Goal: Task Accomplishment & Management: Use online tool/utility

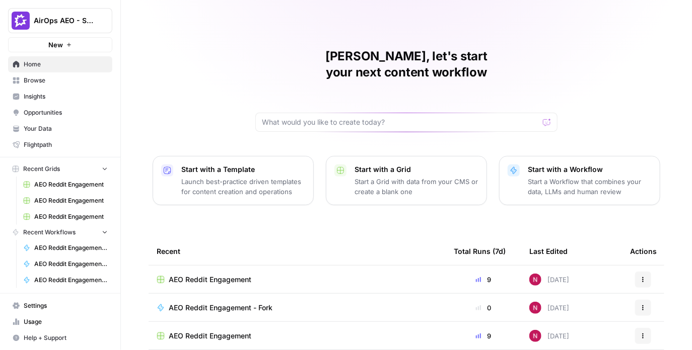
click at [82, 31] on button "AirOps AEO - Single Brand (Gong)" at bounding box center [60, 20] width 104 height 25
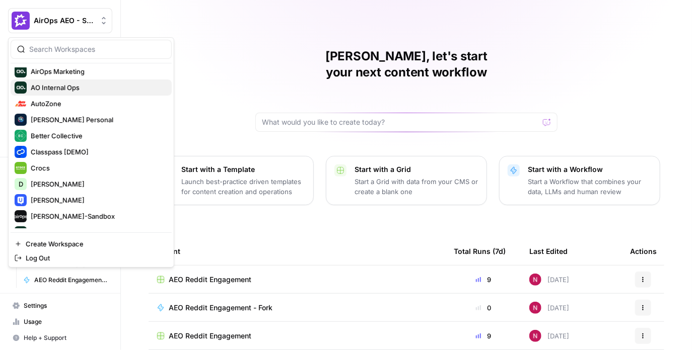
scroll to position [109, 0]
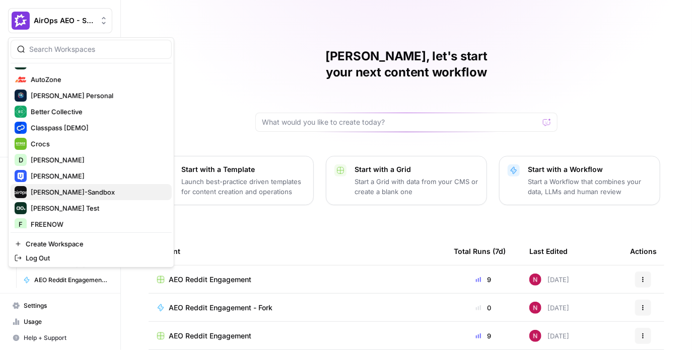
click at [64, 191] on span "Dille-Sandbox" at bounding box center [97, 192] width 133 height 10
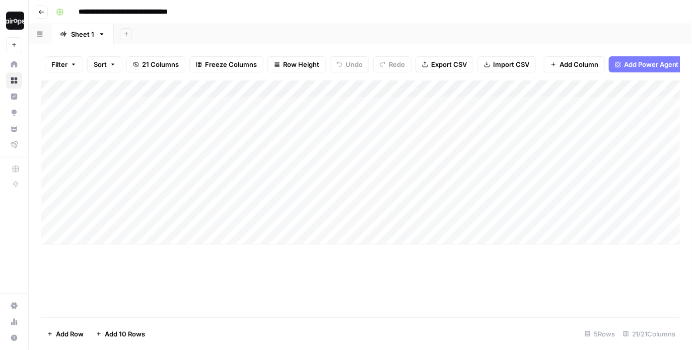
click at [18, 26] on img "Workspace: Dille-Sandbox" at bounding box center [15, 21] width 18 height 18
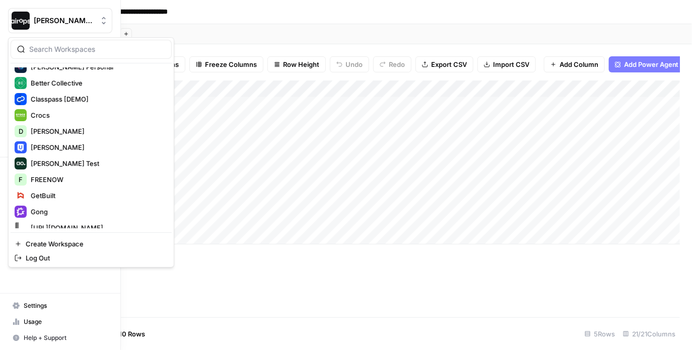
scroll to position [117, 0]
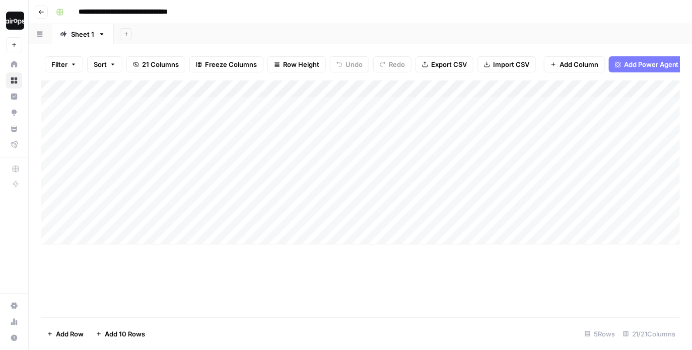
click at [316, 1] on header "**********" at bounding box center [360, 12] width 663 height 24
click at [312, 20] on header "**********" at bounding box center [360, 12] width 663 height 24
click at [19, 64] on link "Home" at bounding box center [14, 64] width 16 height 16
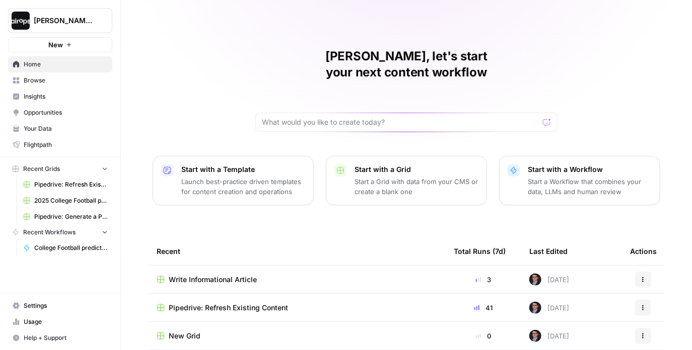
click at [586, 177] on p "Start a Workflow that combines your data, LLMs and human review" at bounding box center [589, 187] width 124 height 20
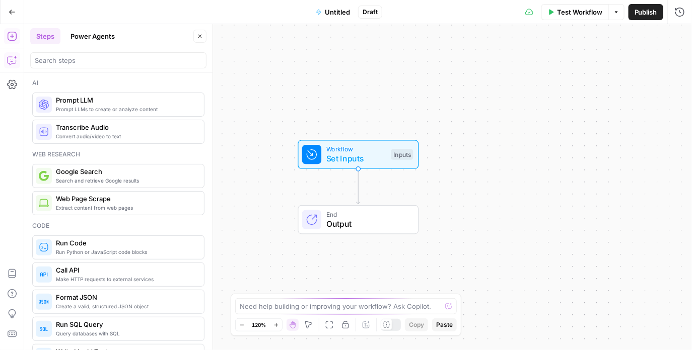
click at [4, 54] on button "Copilot" at bounding box center [12, 60] width 16 height 16
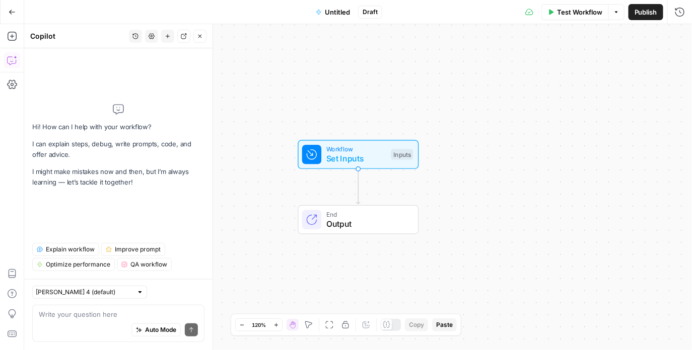
click at [71, 326] on div "Auto Mode Send" at bounding box center [118, 331] width 159 height 22
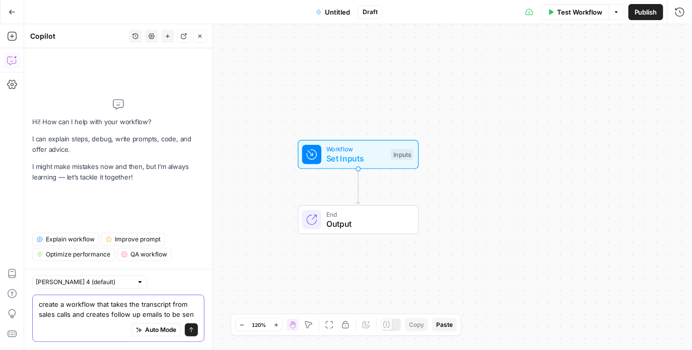
type textarea "create a workflow that takes the transcript from sales calls and creates follow…"
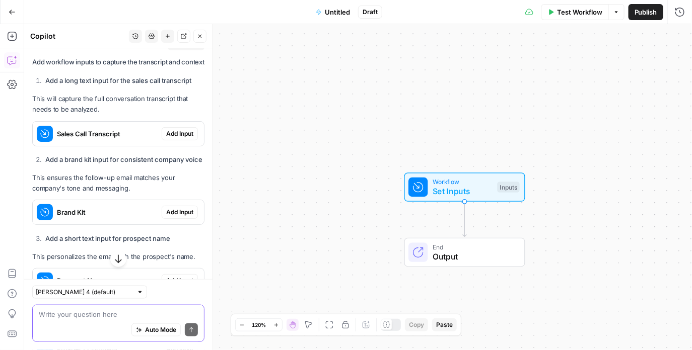
scroll to position [265, 0]
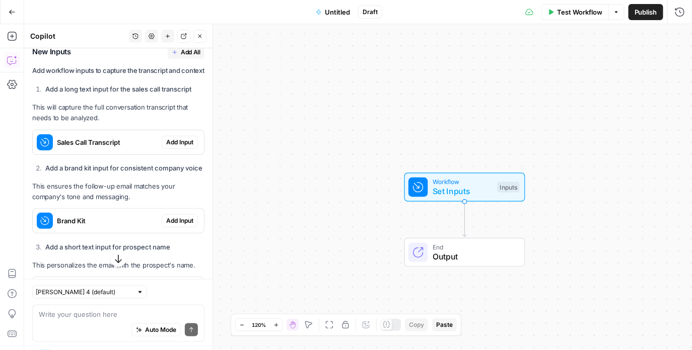
click at [185, 53] on span "Add All" at bounding box center [191, 52] width 20 height 9
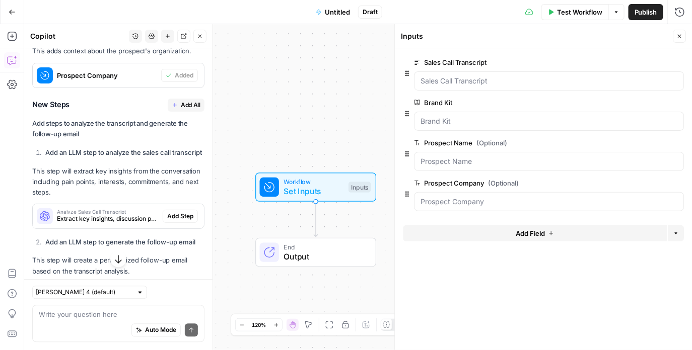
scroll to position [569, 0]
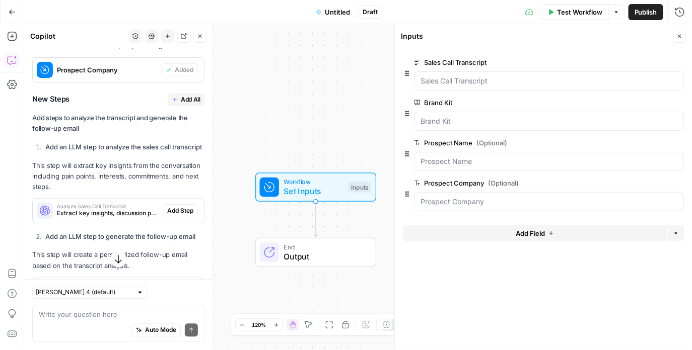
click at [187, 104] on span "Add All" at bounding box center [191, 99] width 20 height 9
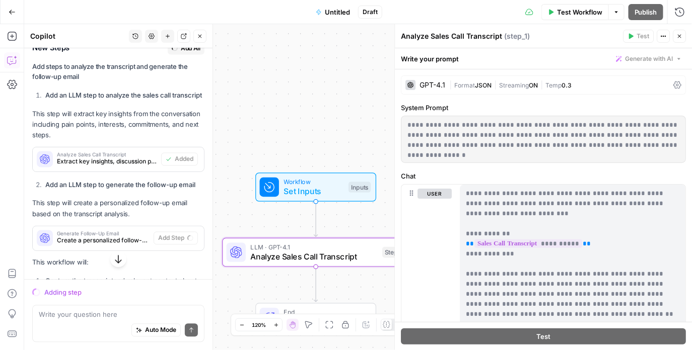
scroll to position [612, 0]
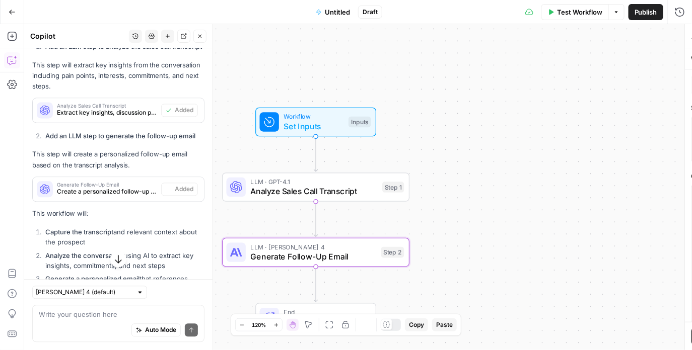
type textarea "Generate Follow-Up Email"
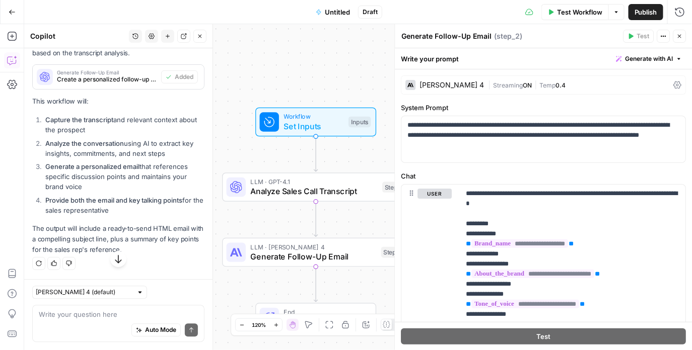
scroll to position [801, 0]
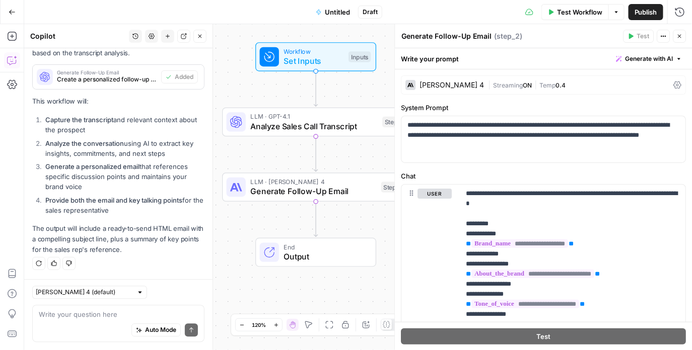
click at [201, 41] on button "Close" at bounding box center [199, 36] width 13 height 13
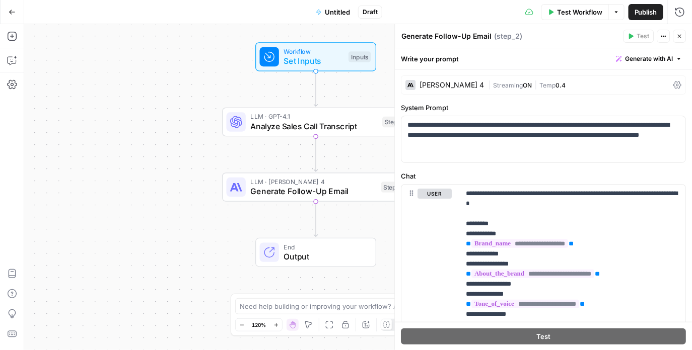
click at [679, 32] on button "Close" at bounding box center [679, 36] width 13 height 13
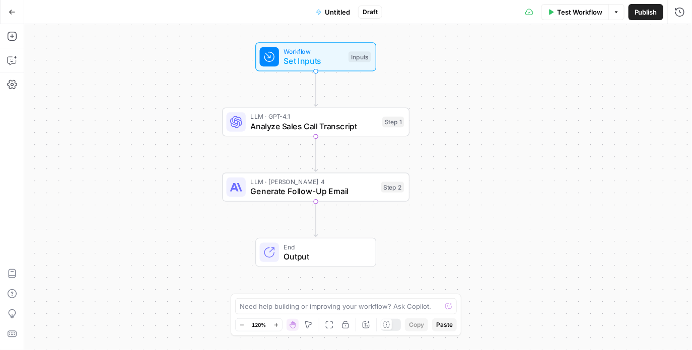
click at [331, 11] on span "Untitled" at bounding box center [337, 12] width 25 height 10
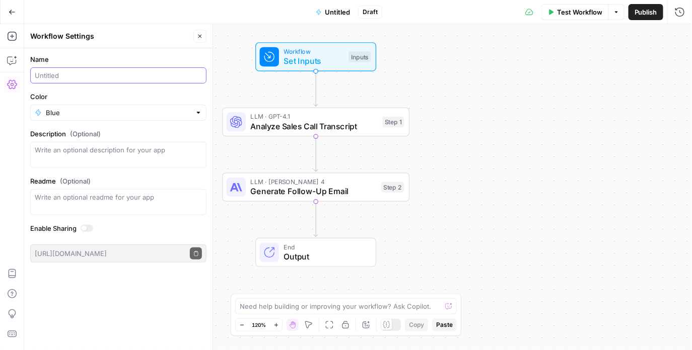
click at [100, 75] on input "Name" at bounding box center [118, 75] width 167 height 10
type input "Dille Follow Up"
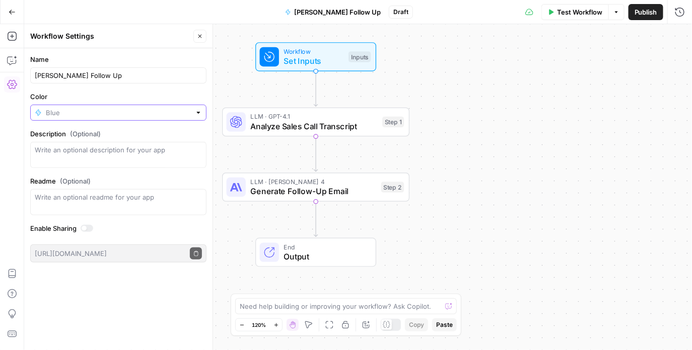
click at [48, 108] on input "Color" at bounding box center [118, 113] width 145 height 10
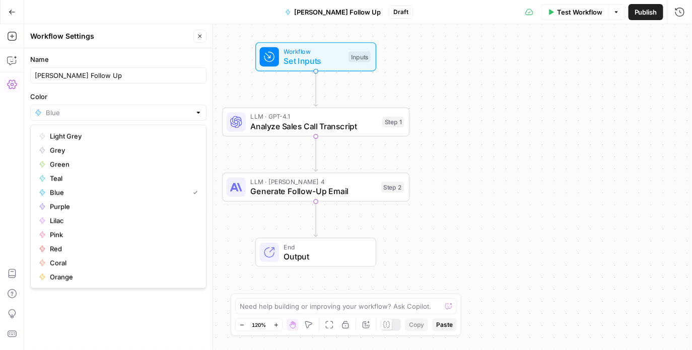
type input "Blue"
click at [97, 94] on label "Color" at bounding box center [118, 97] width 176 height 10
click at [97, 108] on input "Blue" at bounding box center [118, 113] width 145 height 10
click at [68, 188] on span "Blue" at bounding box center [117, 193] width 135 height 10
type input "Blue"
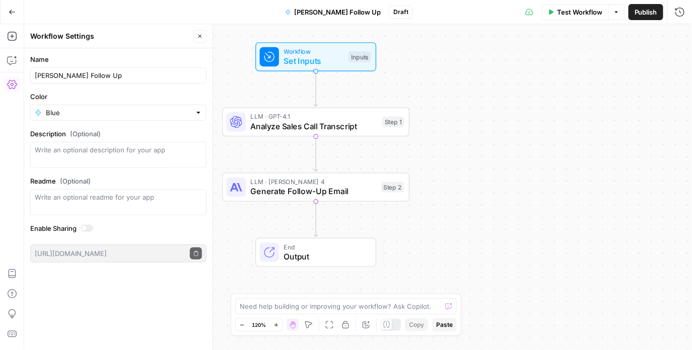
click at [113, 286] on div "Name Dille Follow Up Color Blue Description (Optional) Readme (Optional) Write …" at bounding box center [118, 199] width 188 height 302
click at [638, 15] on span "Publish" at bounding box center [645, 12] width 23 height 10
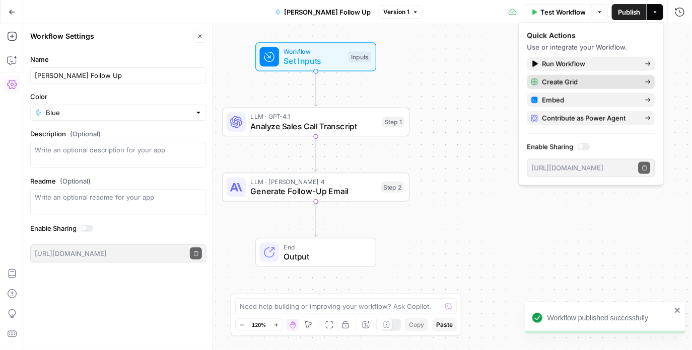
click at [555, 83] on span "Create Grid" at bounding box center [589, 82] width 95 height 10
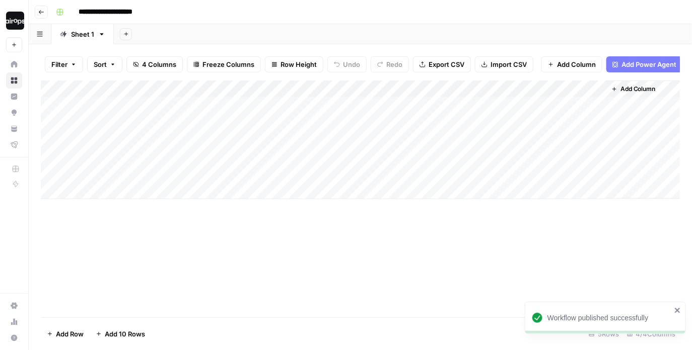
click at [125, 108] on div "Add Column" at bounding box center [360, 140] width 639 height 119
click at [134, 106] on div "Add Column" at bounding box center [360, 140] width 639 height 119
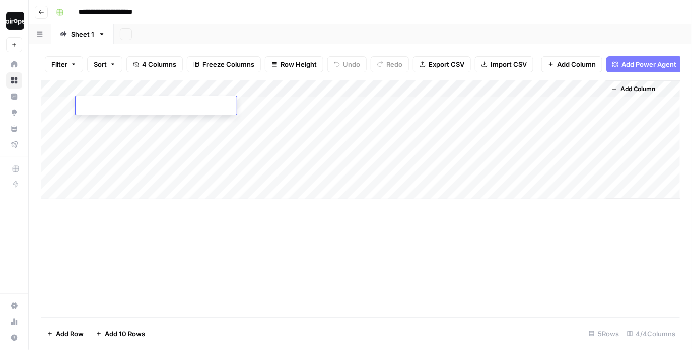
click at [134, 106] on textarea at bounding box center [155, 106] width 161 height 14
type textarea "**********"
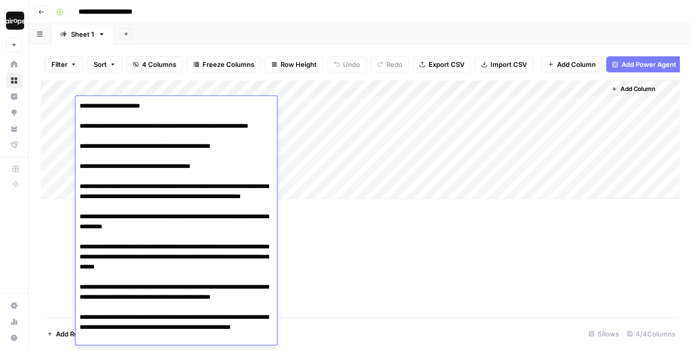
scroll to position [7042, 0]
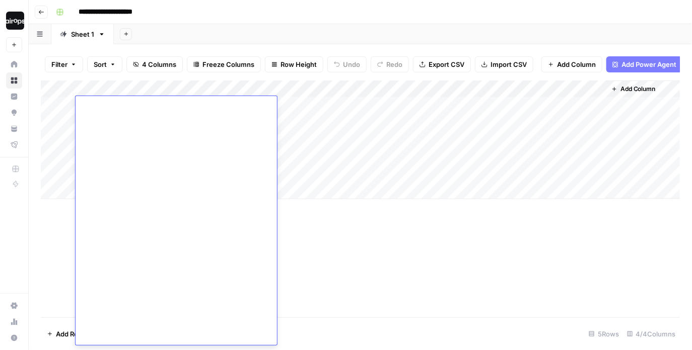
click at [281, 35] on div "Add Sheet" at bounding box center [403, 34] width 578 height 20
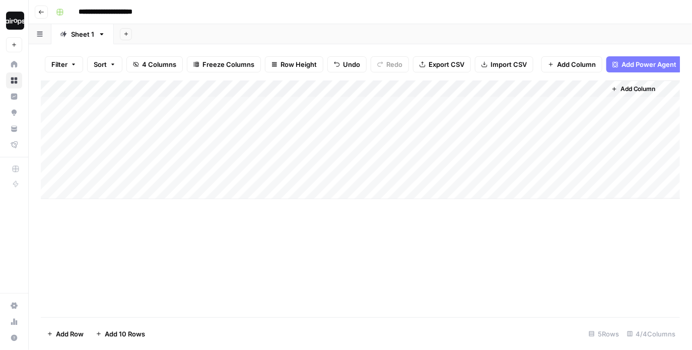
click at [270, 105] on div "Add Column" at bounding box center [360, 140] width 639 height 119
type textarea "****"
click at [541, 36] on div "Add Sheet" at bounding box center [403, 34] width 578 height 20
click at [556, 106] on div "Add Column" at bounding box center [360, 140] width 639 height 119
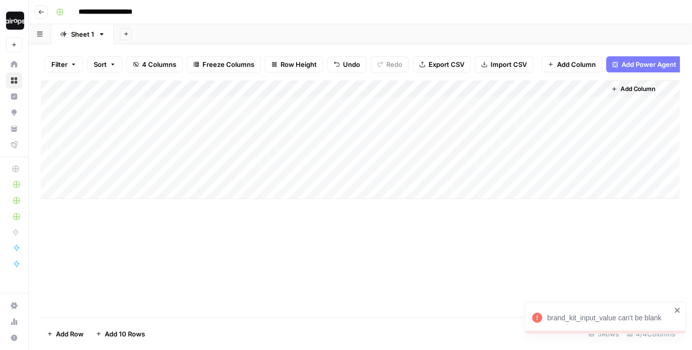
click at [583, 88] on div "Add Column" at bounding box center [360, 140] width 639 height 119
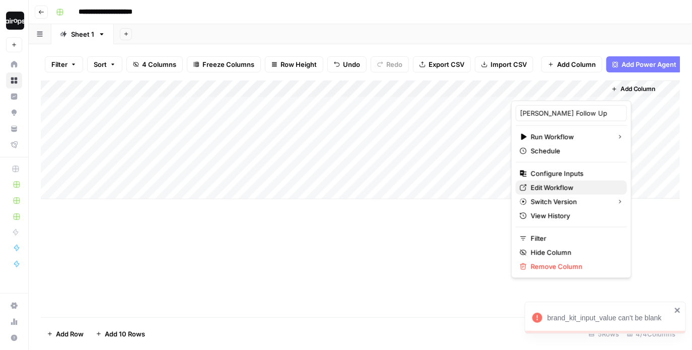
click at [562, 185] on span "Edit Workflow" at bounding box center [574, 188] width 88 height 10
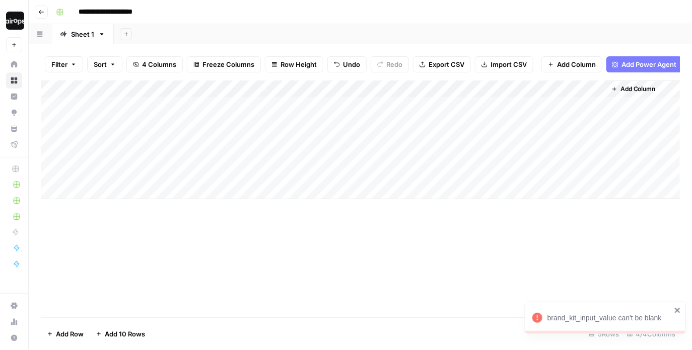
click at [585, 90] on div "Add Column" at bounding box center [360, 140] width 639 height 119
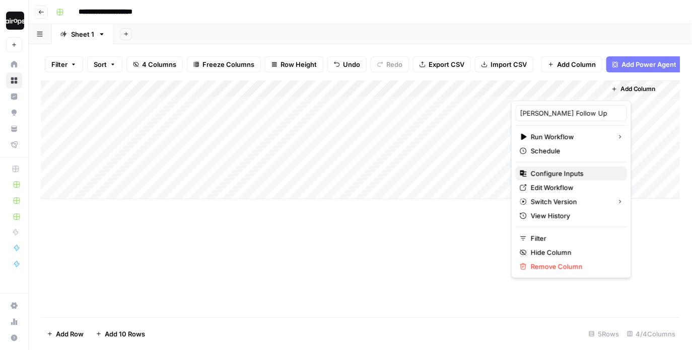
click at [557, 174] on span "Configure Inputs" at bounding box center [574, 174] width 88 height 10
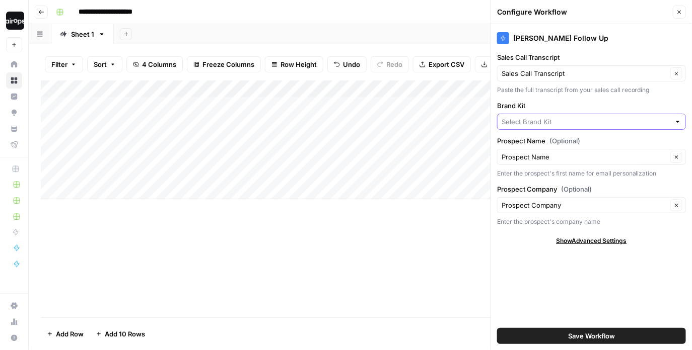
click at [573, 117] on input "Brand Kit" at bounding box center [585, 122] width 169 height 10
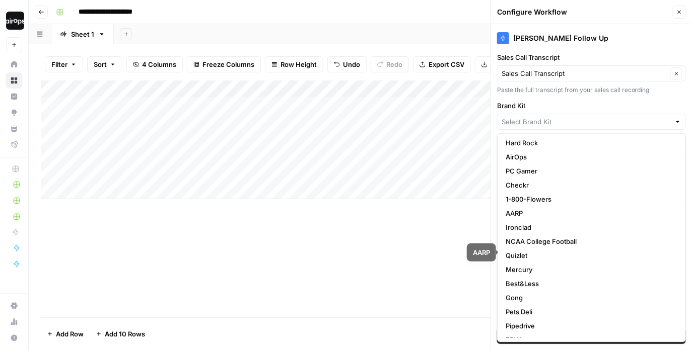
scroll to position [53, 0]
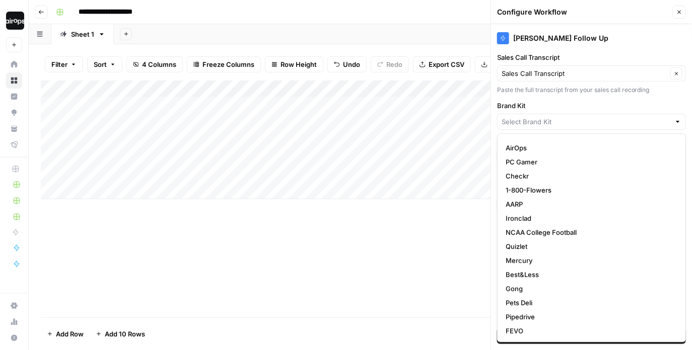
click at [560, 105] on label "Brand Kit" at bounding box center [591, 106] width 189 height 10
click at [560, 117] on input "Brand Kit" at bounding box center [585, 122] width 169 height 10
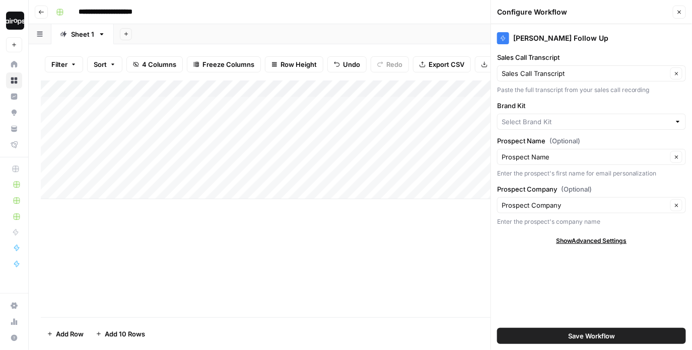
click at [568, 87] on div "Paste the full transcript from your sales call recording" at bounding box center [591, 90] width 189 height 9
click at [461, 236] on div "Add Column" at bounding box center [360, 199] width 639 height 237
click at [680, 7] on button "Close" at bounding box center [678, 12] width 13 height 13
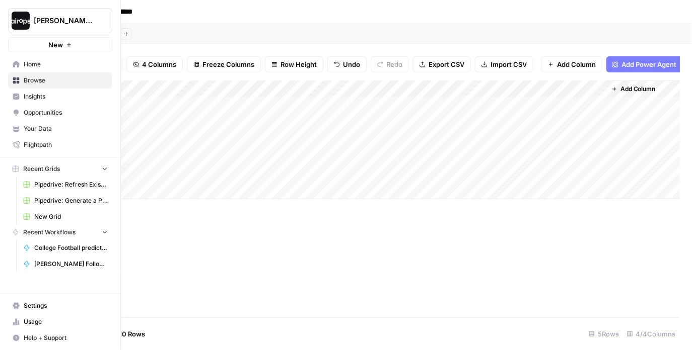
click at [37, 126] on span "Your Data" at bounding box center [66, 128] width 84 height 9
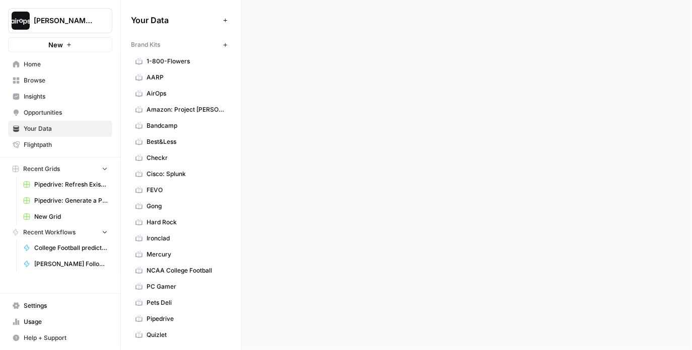
click at [225, 42] on icon "button" at bounding box center [225, 45] width 6 height 6
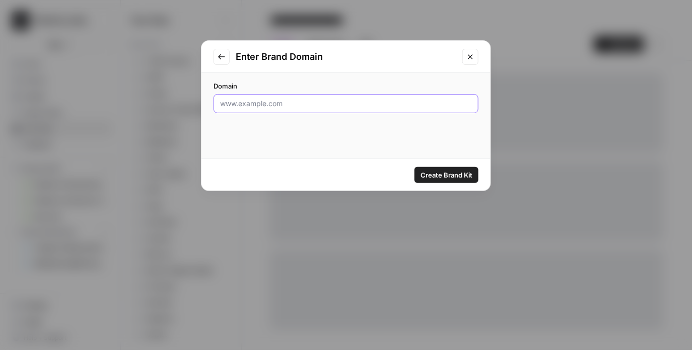
click at [249, 100] on input "Domain" at bounding box center [346, 104] width 252 height 10
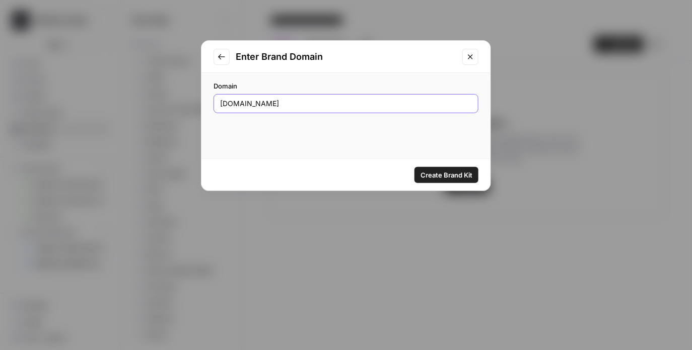
type input "airops.com"
click button "Create Brand Kit" at bounding box center [446, 175] width 64 height 16
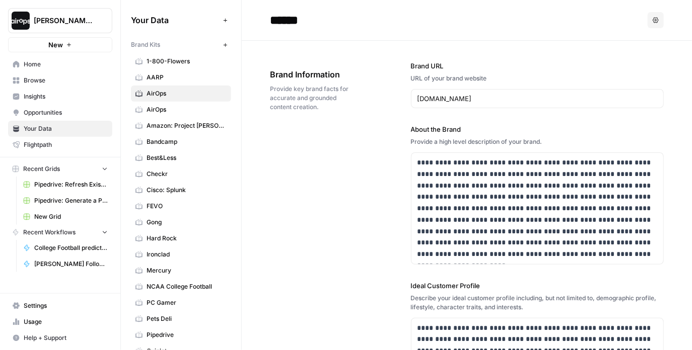
click at [189, 107] on span "AirOps" at bounding box center [186, 109] width 80 height 9
click at [192, 94] on span "AirOps" at bounding box center [186, 93] width 80 height 9
click at [181, 109] on span "AirOps" at bounding box center [186, 109] width 80 height 9
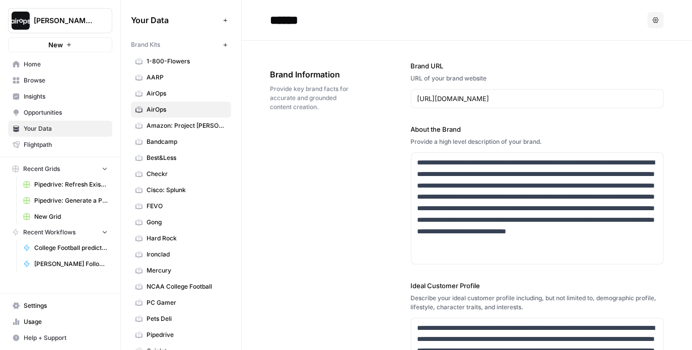
click at [183, 96] on span "AirOps" at bounding box center [186, 93] width 80 height 9
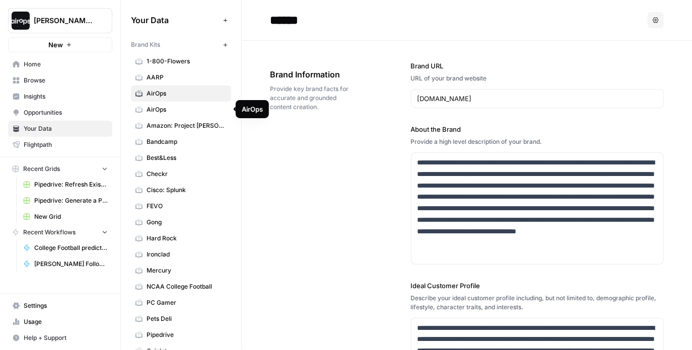
click at [183, 112] on span "AirOps" at bounding box center [186, 109] width 80 height 9
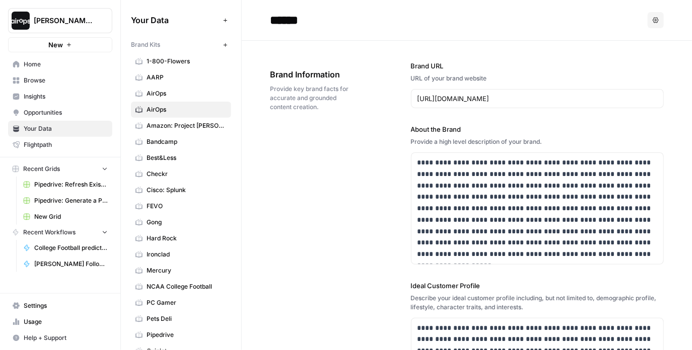
click at [52, 64] on span "Home" at bounding box center [66, 64] width 84 height 9
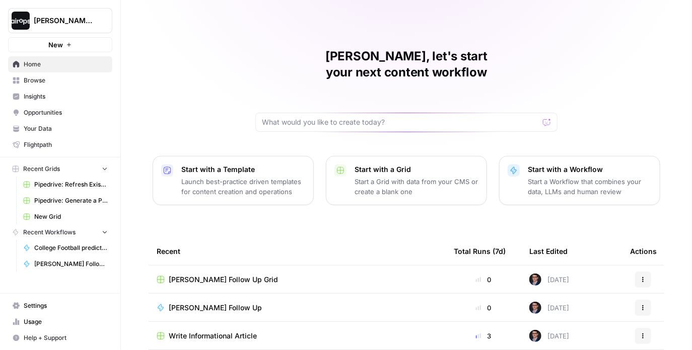
click at [210, 275] on span "Dille Follow Up Grid" at bounding box center [223, 280] width 109 height 10
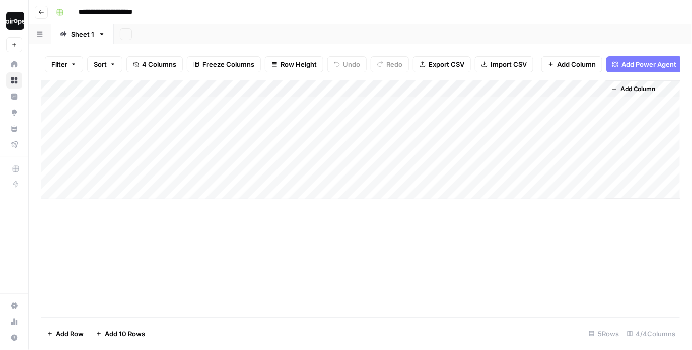
click at [172, 105] on div "Add Column" at bounding box center [360, 140] width 639 height 119
click at [583, 88] on div "Add Column" at bounding box center [360, 140] width 639 height 119
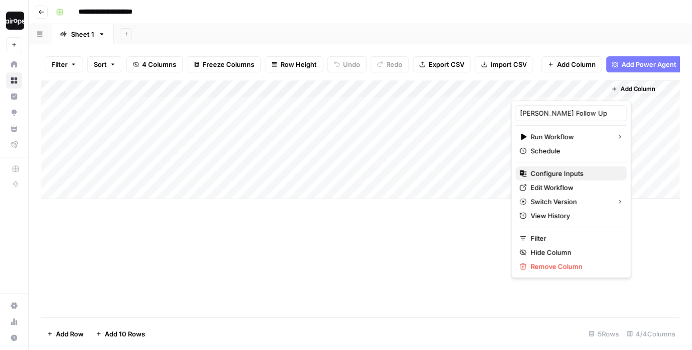
click at [545, 180] on button "Configure Inputs" at bounding box center [570, 174] width 111 height 14
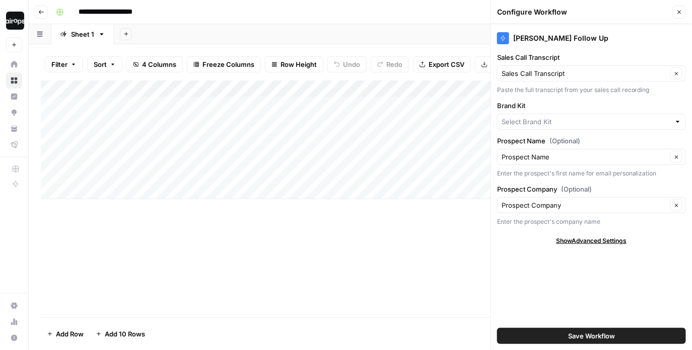
click at [560, 128] on div at bounding box center [591, 122] width 189 height 16
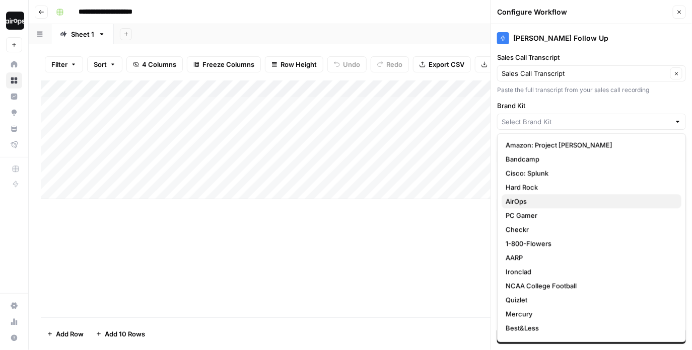
scroll to position [68, 0]
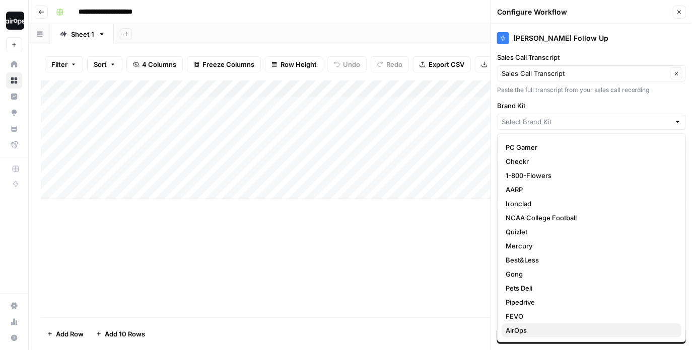
click at [525, 332] on span "AirOps" at bounding box center [589, 331] width 168 height 10
type input "AirOps"
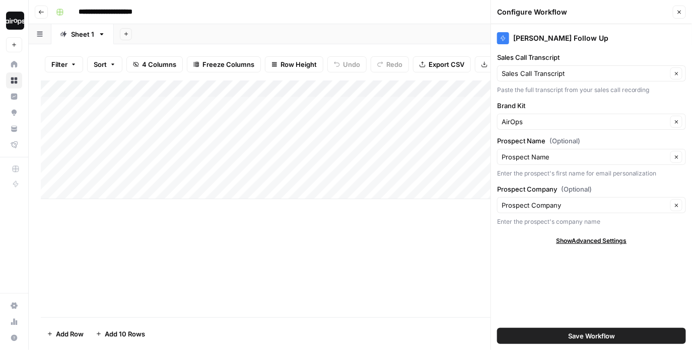
click at [536, 251] on div "Dille Follow Up Sales Call Transcript Sales Call Transcript Clear Paste the ful…" at bounding box center [591, 187] width 201 height 326
click at [544, 340] on button "Save Workflow" at bounding box center [591, 336] width 189 height 16
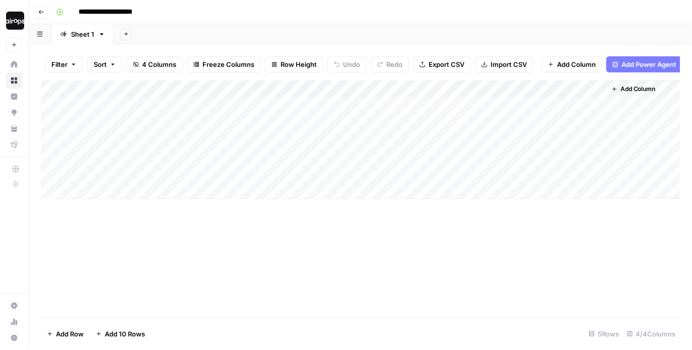
click at [558, 105] on div "Add Column" at bounding box center [360, 140] width 639 height 119
click at [479, 27] on div "Add Sheet" at bounding box center [403, 34] width 578 height 20
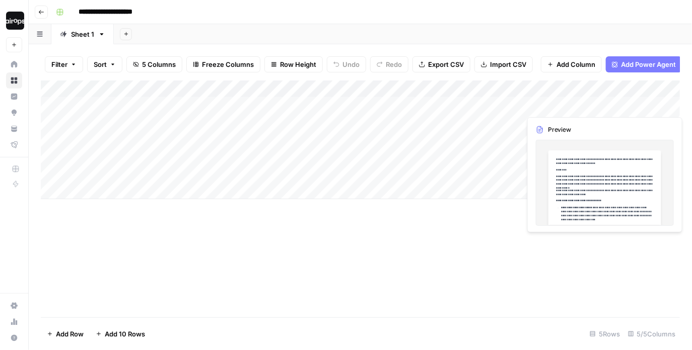
click at [655, 106] on div "Add Column" at bounding box center [360, 140] width 639 height 119
click at [655, 106] on div at bounding box center [640, 105] width 92 height 19
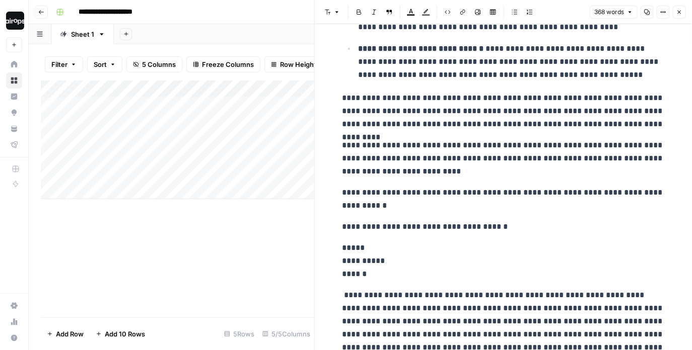
scroll to position [272, 0]
drag, startPoint x: 508, startPoint y: 225, endPoint x: 365, endPoint y: 37, distance: 236.8
click at [338, 0] on html "**********" at bounding box center [346, 175] width 692 height 350
click at [522, 213] on div "**********" at bounding box center [503, 82] width 334 height 629
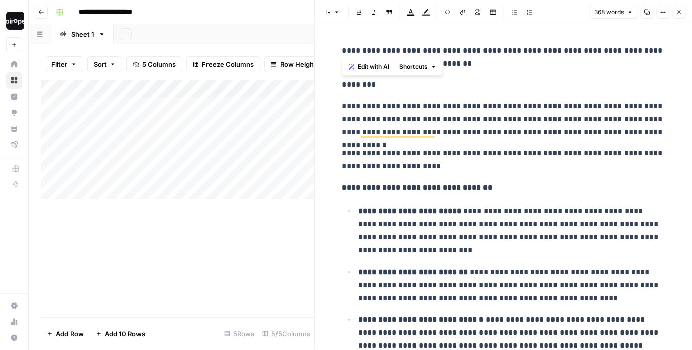
drag, startPoint x: 510, startPoint y: 227, endPoint x: 339, endPoint y: 83, distance: 224.0
click at [339, 83] on div "**********" at bounding box center [503, 354] width 334 height 629
copy div "**********"
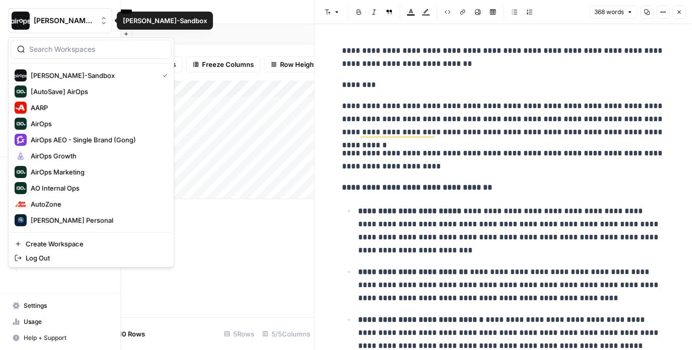
click at [58, 20] on span "Dille-Sandbox" at bounding box center [64, 21] width 61 height 10
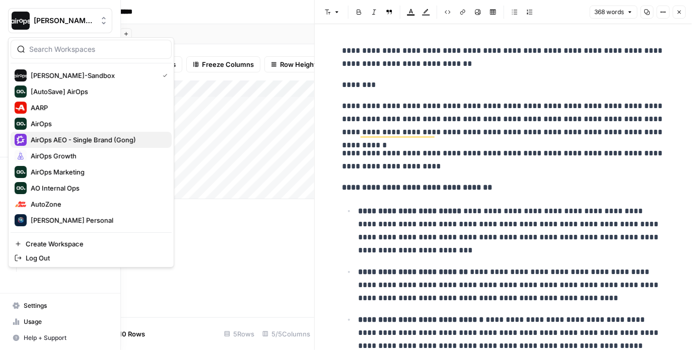
click at [91, 141] on span "AirOps AEO - Single Brand (Gong)" at bounding box center [97, 140] width 133 height 10
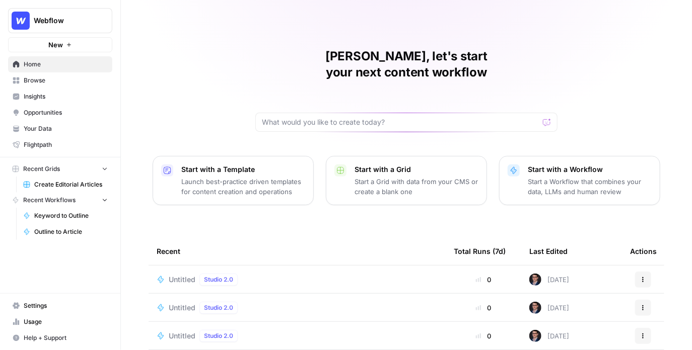
click at [189, 103] on div "Mike, let's start your next content workflow Start with a Template Launch best-…" at bounding box center [406, 239] width 571 height 479
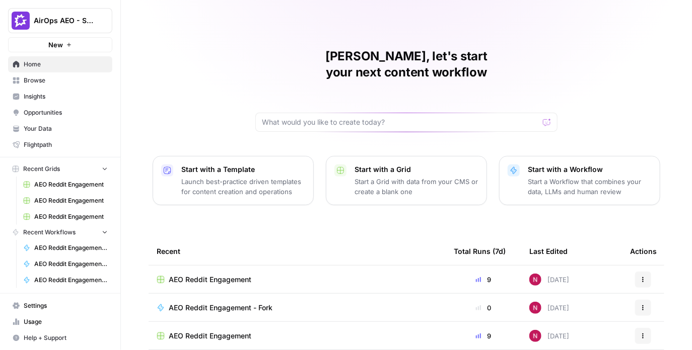
click at [65, 87] on link "Browse" at bounding box center [60, 80] width 104 height 16
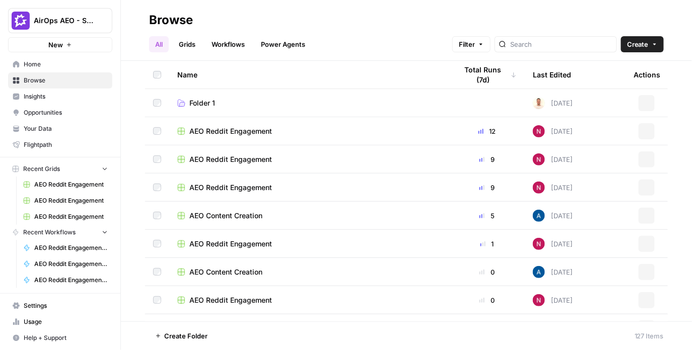
click at [401, 38] on div "All Grids Workflows Power Agents Filter Create" at bounding box center [406, 40] width 514 height 24
click at [363, 68] on div "Name" at bounding box center [309, 75] width 264 height 28
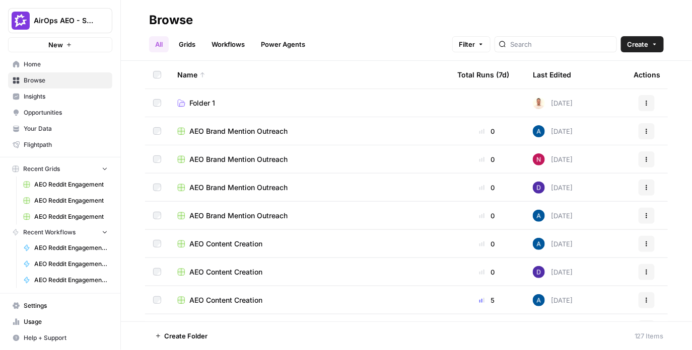
click at [363, 68] on div "Name" at bounding box center [309, 75] width 264 height 28
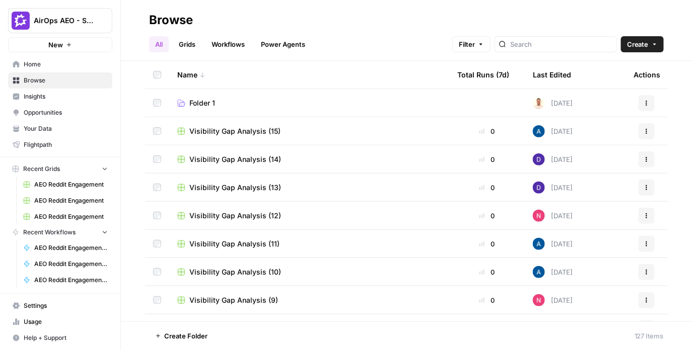
click at [55, 98] on span "Insights" at bounding box center [66, 96] width 84 height 9
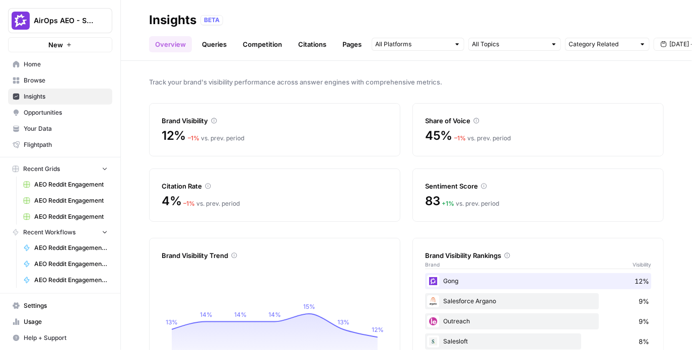
click at [216, 40] on link "Queries" at bounding box center [214, 44] width 37 height 16
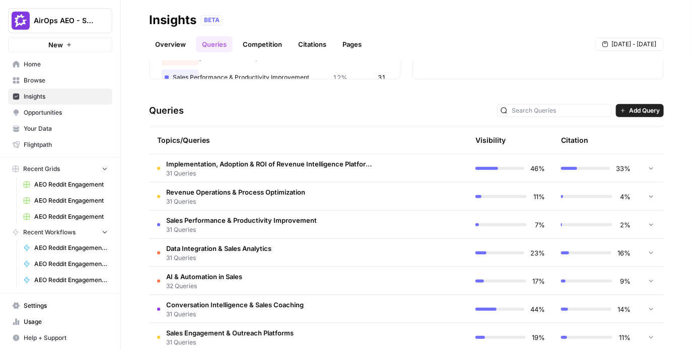
scroll to position [176, 0]
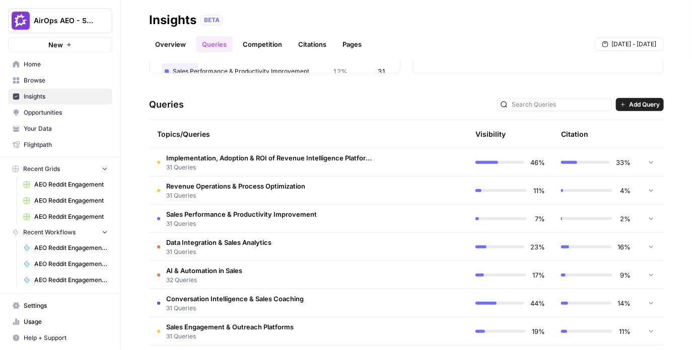
click at [225, 307] on span "31 Queries" at bounding box center [234, 308] width 137 height 9
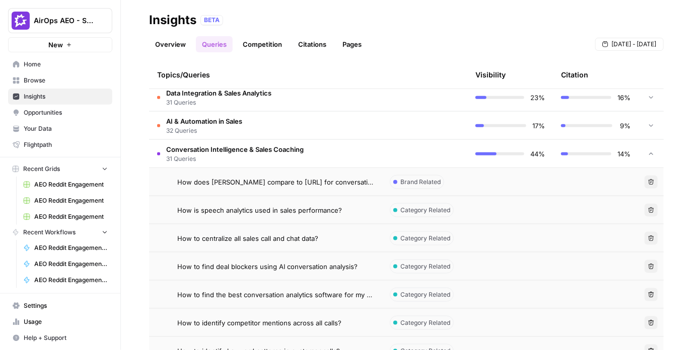
click at [262, 152] on span "Conversation Intelligence & Sales Coaching" at bounding box center [234, 149] width 137 height 10
